Goal: Complete application form

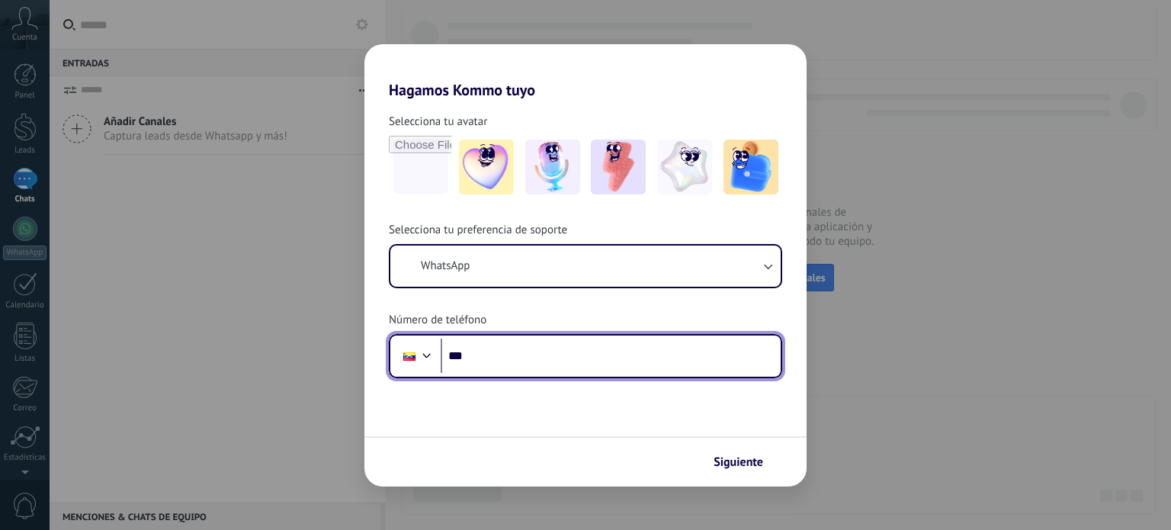
click at [498, 356] on input "***" at bounding box center [611, 356] width 340 height 35
type input "**********"
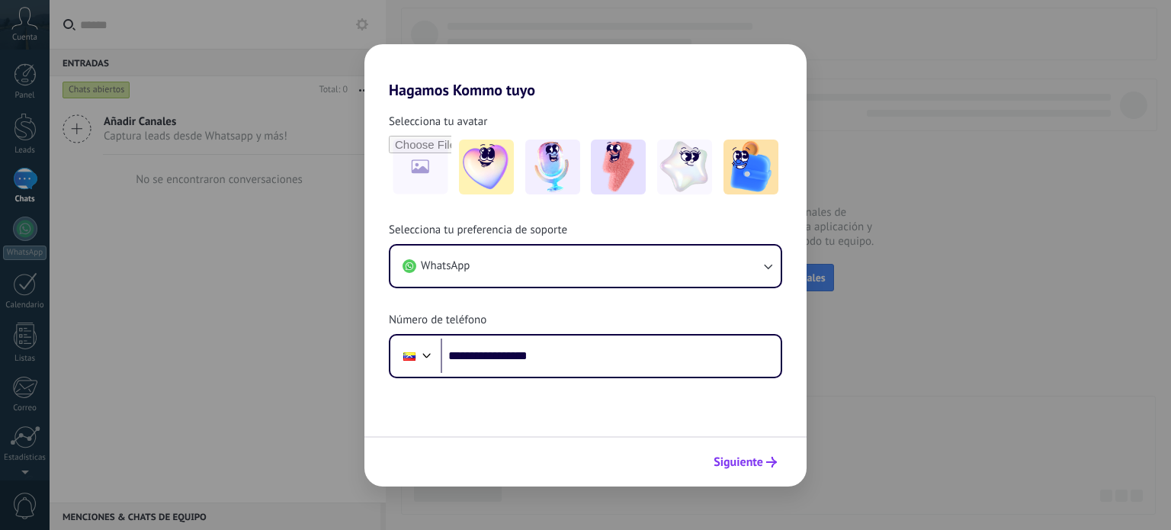
click at [749, 468] on span "Siguiente" at bounding box center [739, 462] width 50 height 11
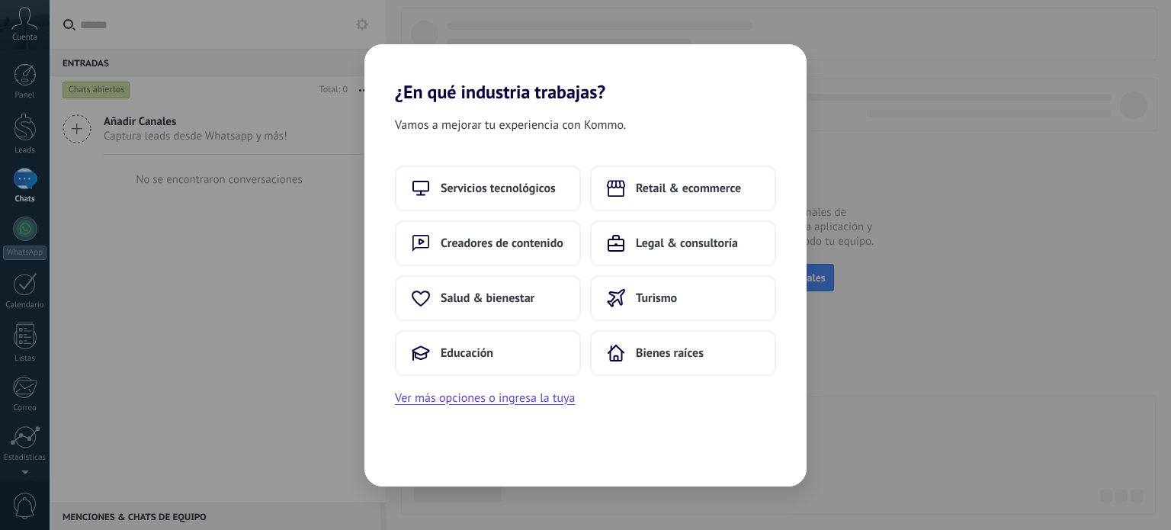
click at [528, 194] on span "Servicios tecnológicos" at bounding box center [498, 188] width 115 height 15
